Goal: Information Seeking & Learning: Find contact information

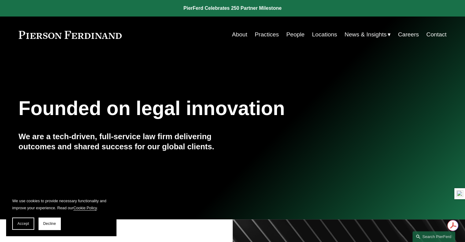
click at [297, 33] on link "People" at bounding box center [295, 35] width 18 height 12
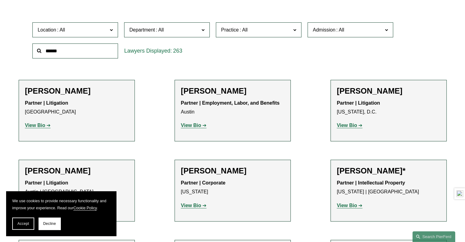
scroll to position [153, 0]
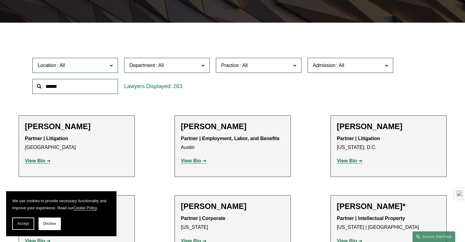
click at [79, 89] on input "text" at bounding box center [75, 86] width 86 height 15
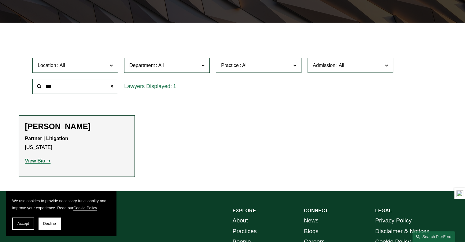
scroll to position [0, 0]
type input "***"
click at [42, 160] on strong "View Bio" at bounding box center [35, 160] width 20 height 5
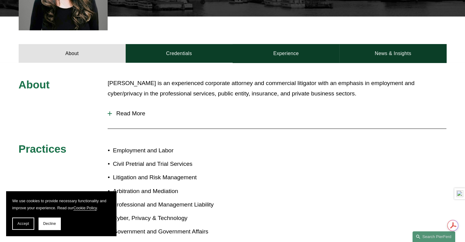
scroll to position [214, 0]
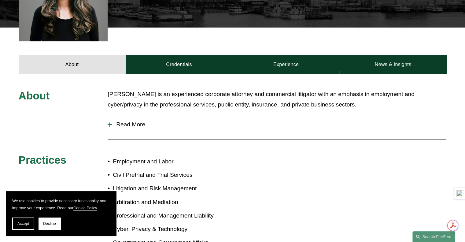
click at [119, 125] on span "Read More" at bounding box center [279, 124] width 334 height 7
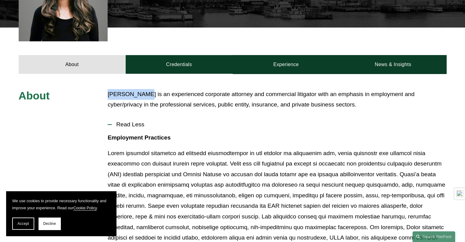
drag, startPoint x: 108, startPoint y: 94, endPoint x: 146, endPoint y: 90, distance: 38.3
click at [146, 90] on p "Donia Sawwan is an experienced corporate attorney and commercial litigator with…" at bounding box center [277, 99] width 339 height 21
